Goal: Task Accomplishment & Management: Complete application form

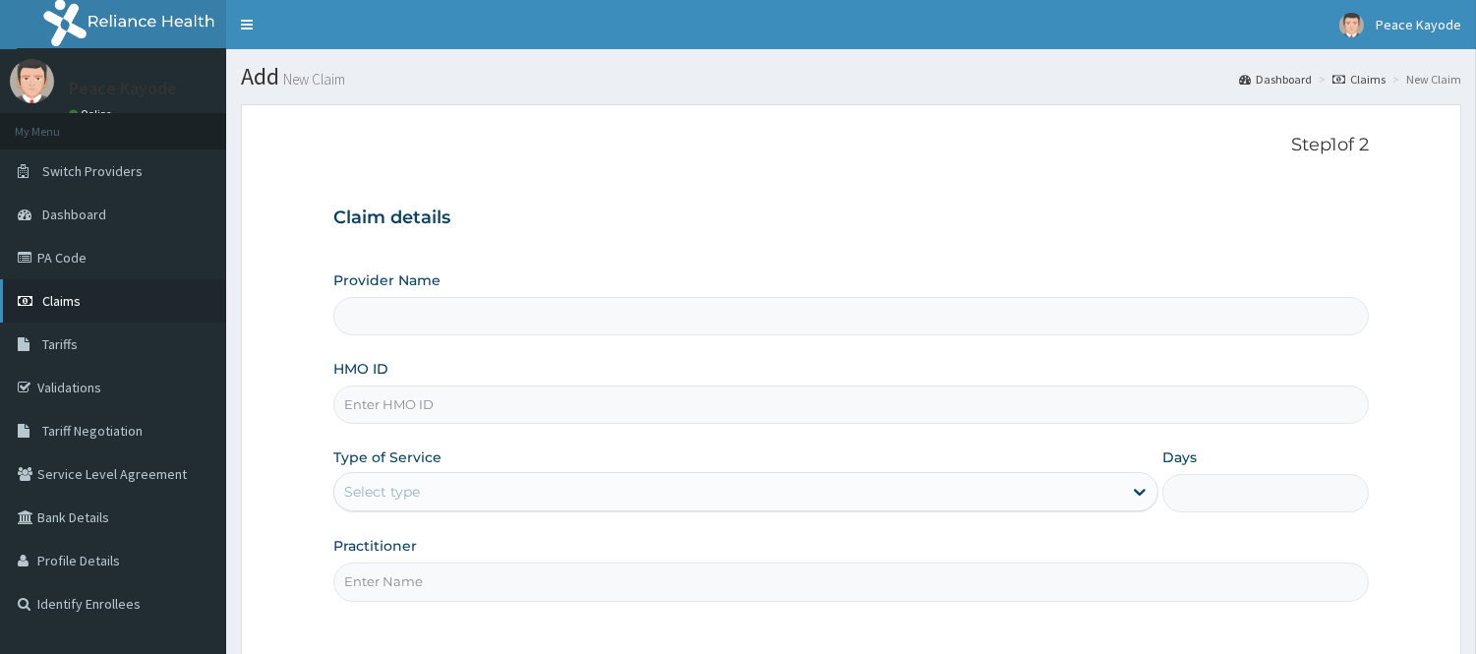
scroll to position [178, 0]
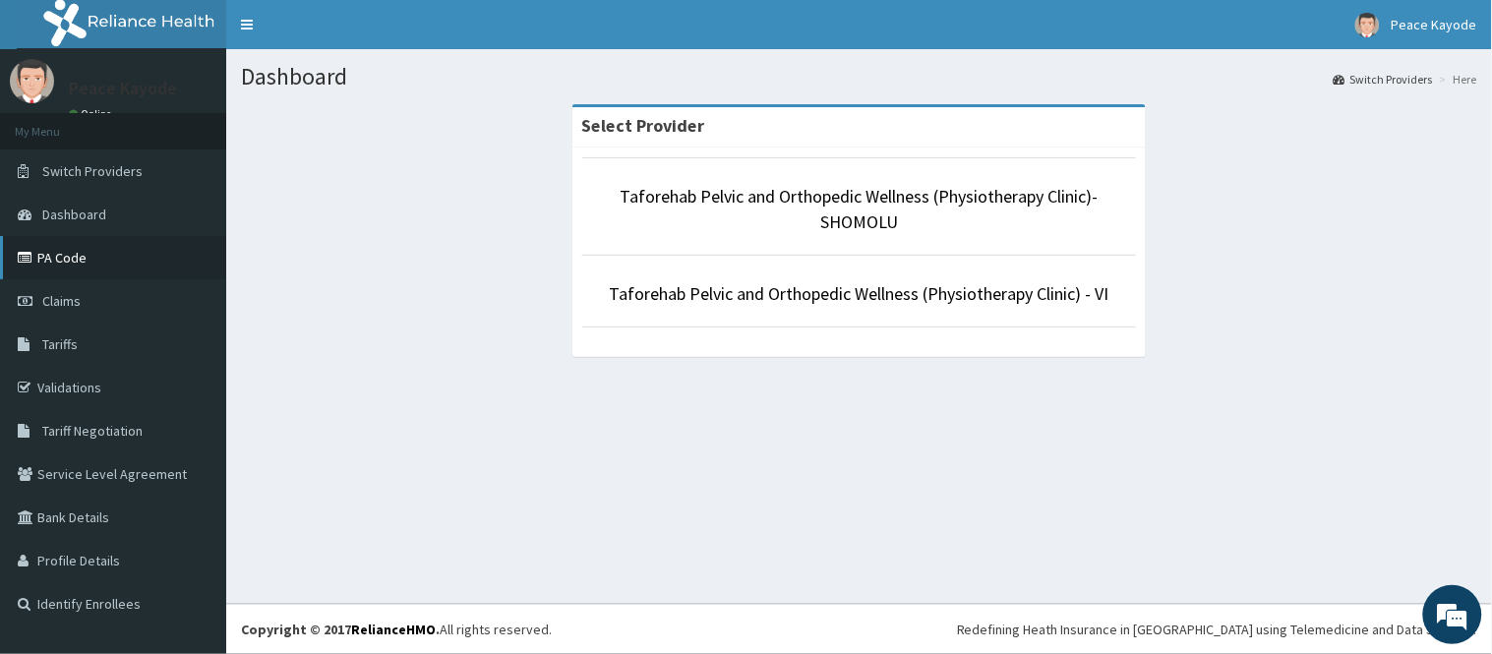
click at [37, 260] on link "PA Code" at bounding box center [113, 257] width 226 height 43
